Goal: Task Accomplishment & Management: Manage account settings

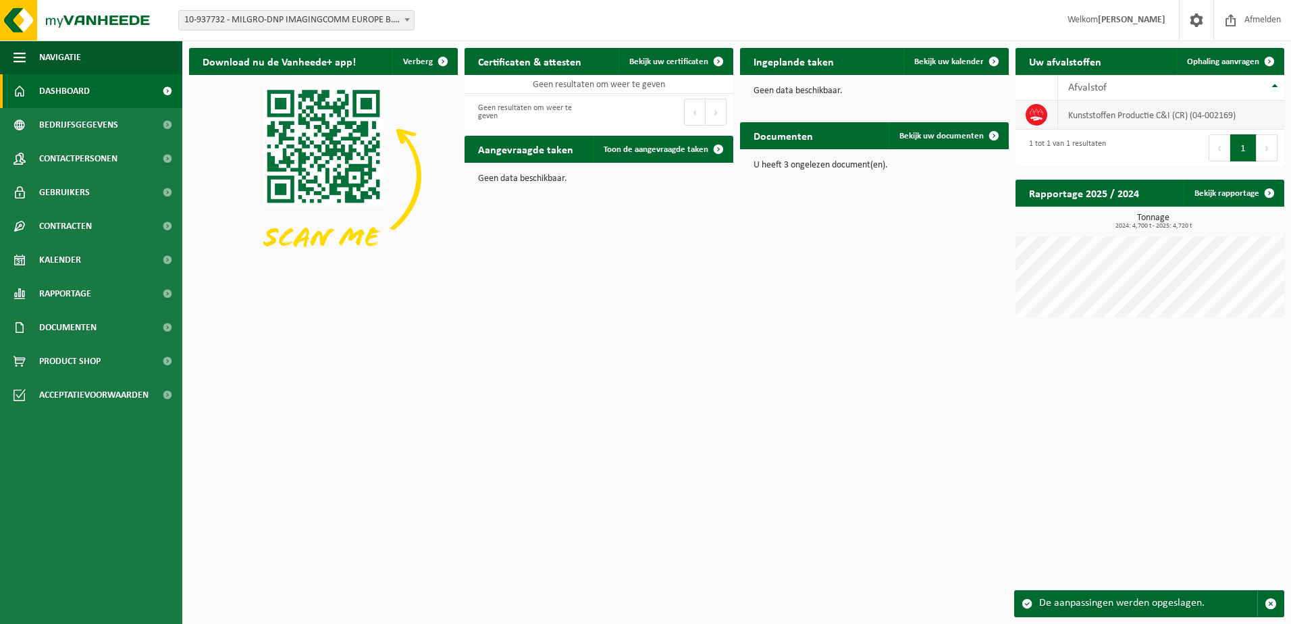
click at [1135, 115] on td "Kunststoffen Productie C&I (CR) (04-002169)" at bounding box center [1171, 115] width 226 height 29
click at [970, 132] on span "Bekijk uw documenten" at bounding box center [941, 136] width 84 height 9
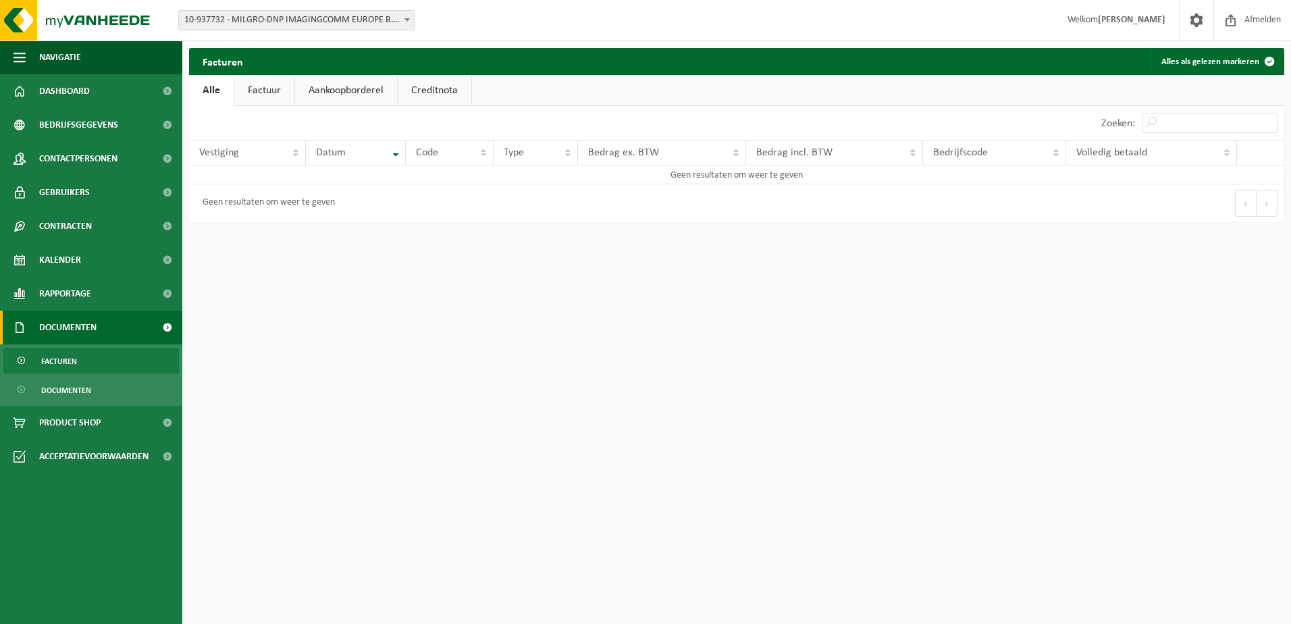
click at [344, 99] on link "Aankoopborderel" at bounding box center [346, 90] width 102 height 31
click at [272, 89] on link "Factuur" at bounding box center [264, 90] width 60 height 31
click at [441, 93] on link "Creditnota" at bounding box center [436, 90] width 74 height 31
click at [208, 93] on link "Alle" at bounding box center [211, 90] width 44 height 31
click at [409, 19] on b at bounding box center [406, 19] width 5 height 3
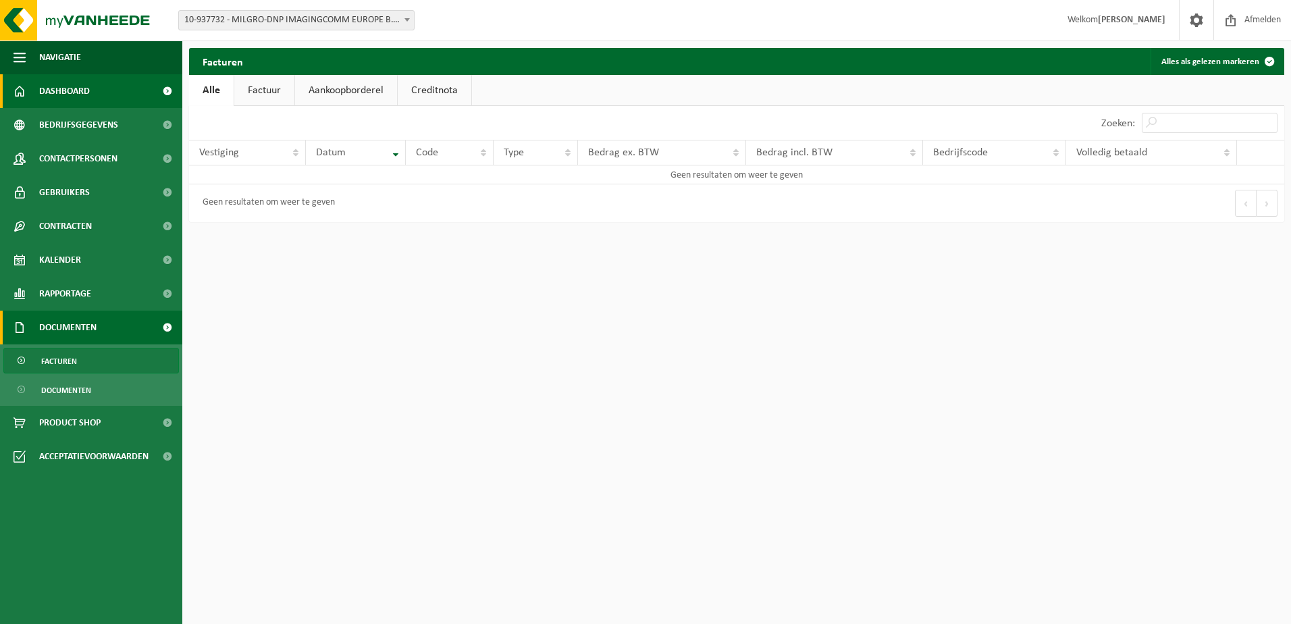
click at [90, 88] on link "Dashboard" at bounding box center [91, 91] width 182 height 34
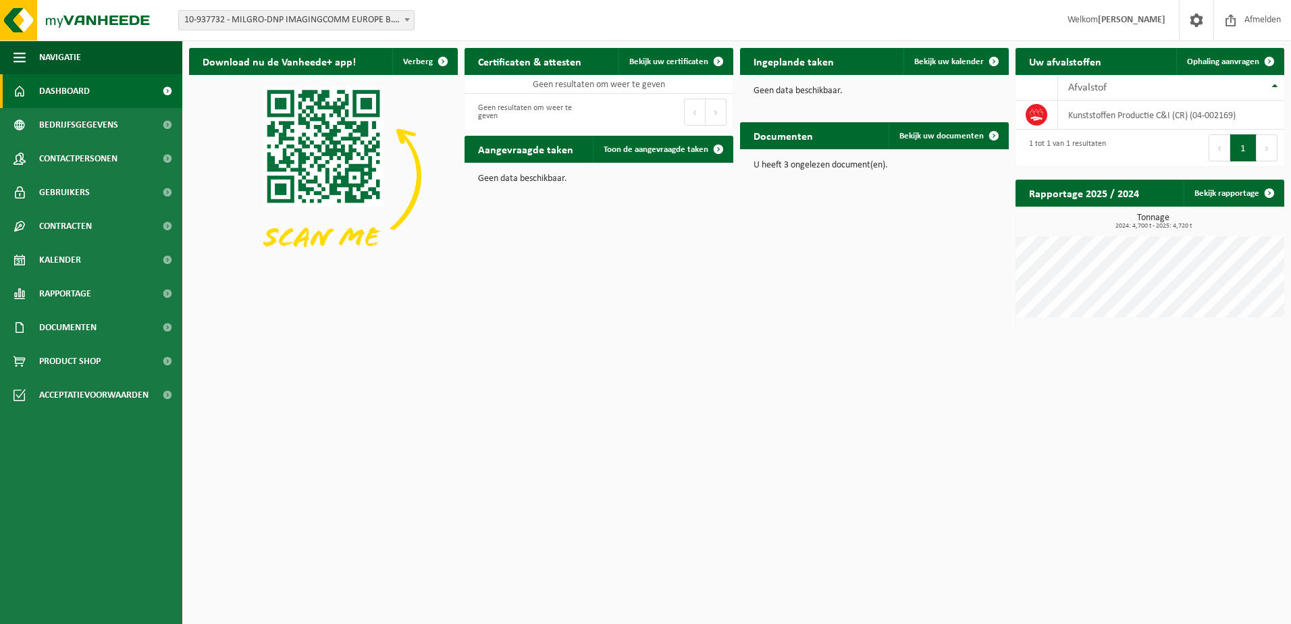
click at [855, 169] on p "U heeft 3 ongelezen document(en)." at bounding box center [875, 165] width 242 height 9
click at [783, 139] on h2 "Documenten" at bounding box center [783, 135] width 86 height 26
click at [953, 132] on span "Bekijk uw documenten" at bounding box center [941, 136] width 84 height 9
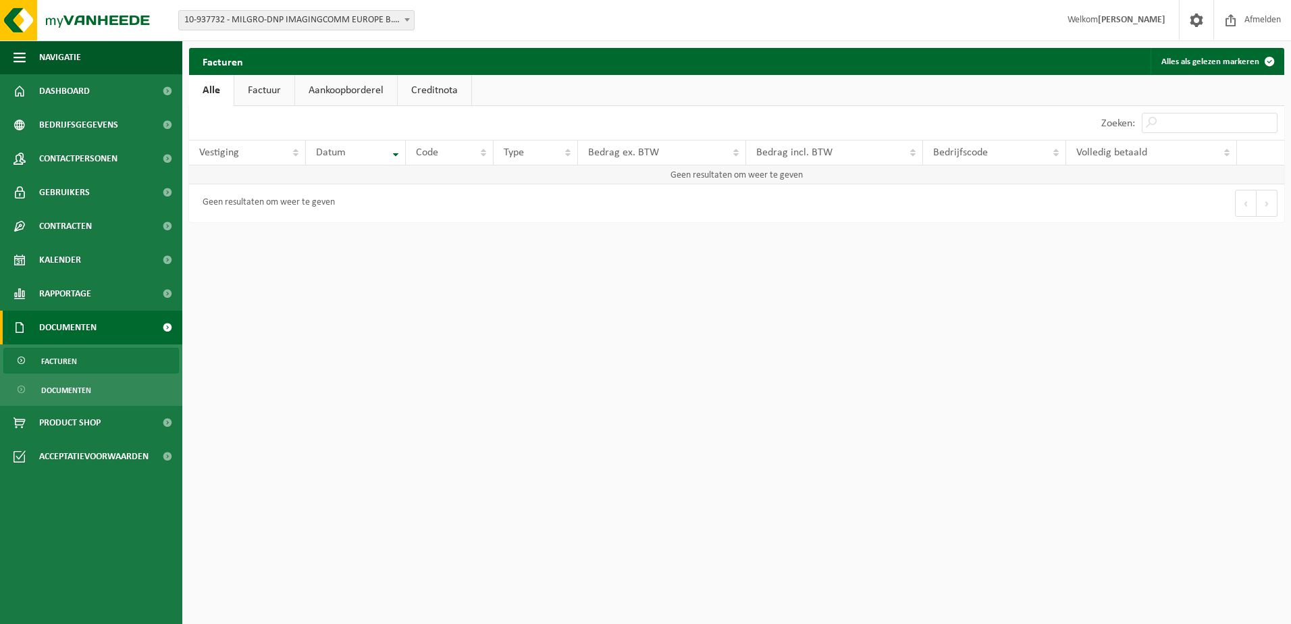
click at [273, 180] on td "Geen resultaten om weer te geven" at bounding box center [736, 174] width 1095 height 19
click at [250, 92] on link "Factuur" at bounding box center [264, 90] width 60 height 31
click at [315, 84] on link "Aankoopborderel" at bounding box center [347, 90] width 102 height 31
click at [450, 95] on link "Creditnota" at bounding box center [441, 90] width 74 height 31
click at [1174, 68] on button "Alles als gelezen markeren" at bounding box center [1217, 61] width 132 height 27
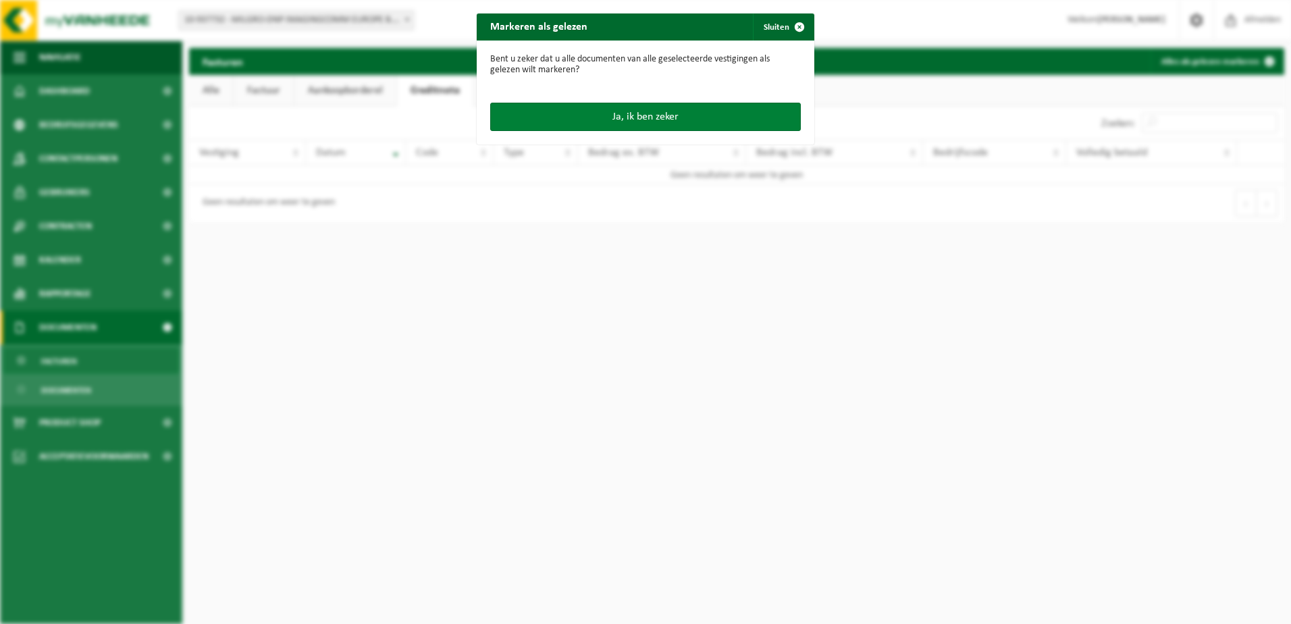
click at [643, 122] on button "Ja, ik ben zeker" at bounding box center [645, 117] width 311 height 28
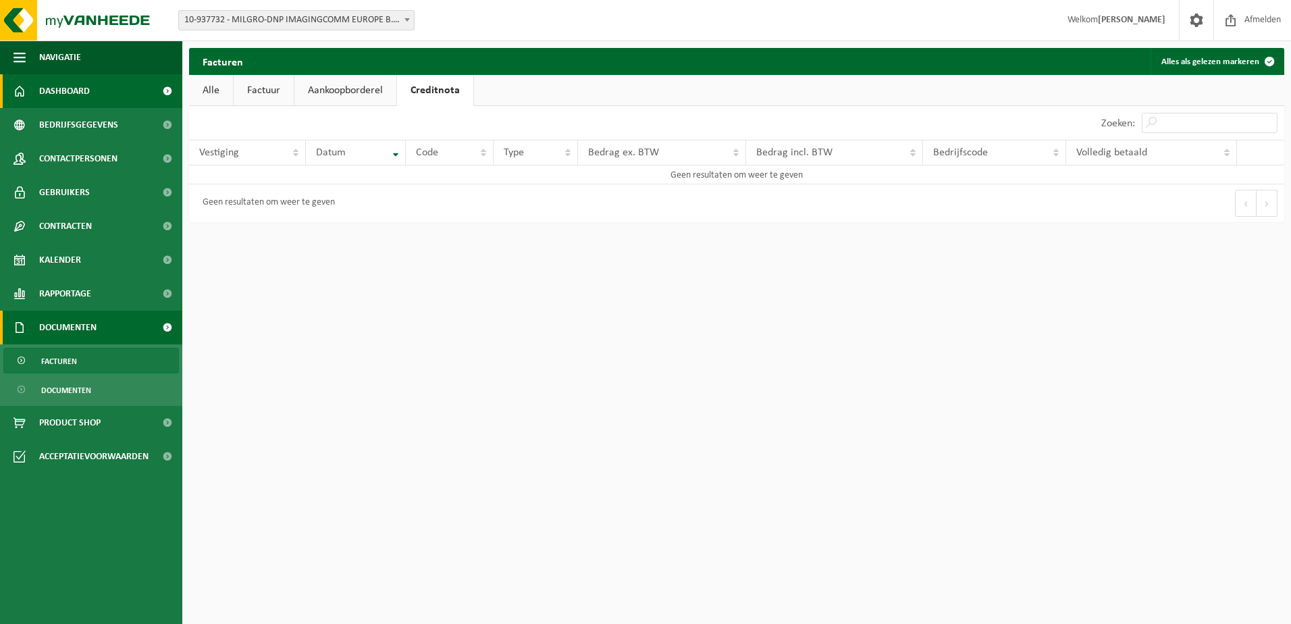
click at [65, 86] on span "Dashboard" at bounding box center [64, 91] width 51 height 34
